Goal: Browse casually: Explore the website without a specific task or goal

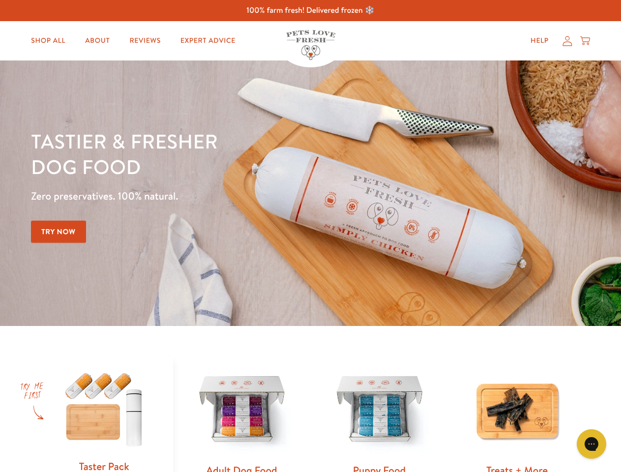
click at [310, 236] on div "Tastier & fresher dog food Zero preservatives. 100% natural. Try Now" at bounding box center [217, 193] width 373 height 130
click at [591, 444] on icon "Gorgias live chat" at bounding box center [590, 443] width 9 height 9
